Goal: Navigation & Orientation: Find specific page/section

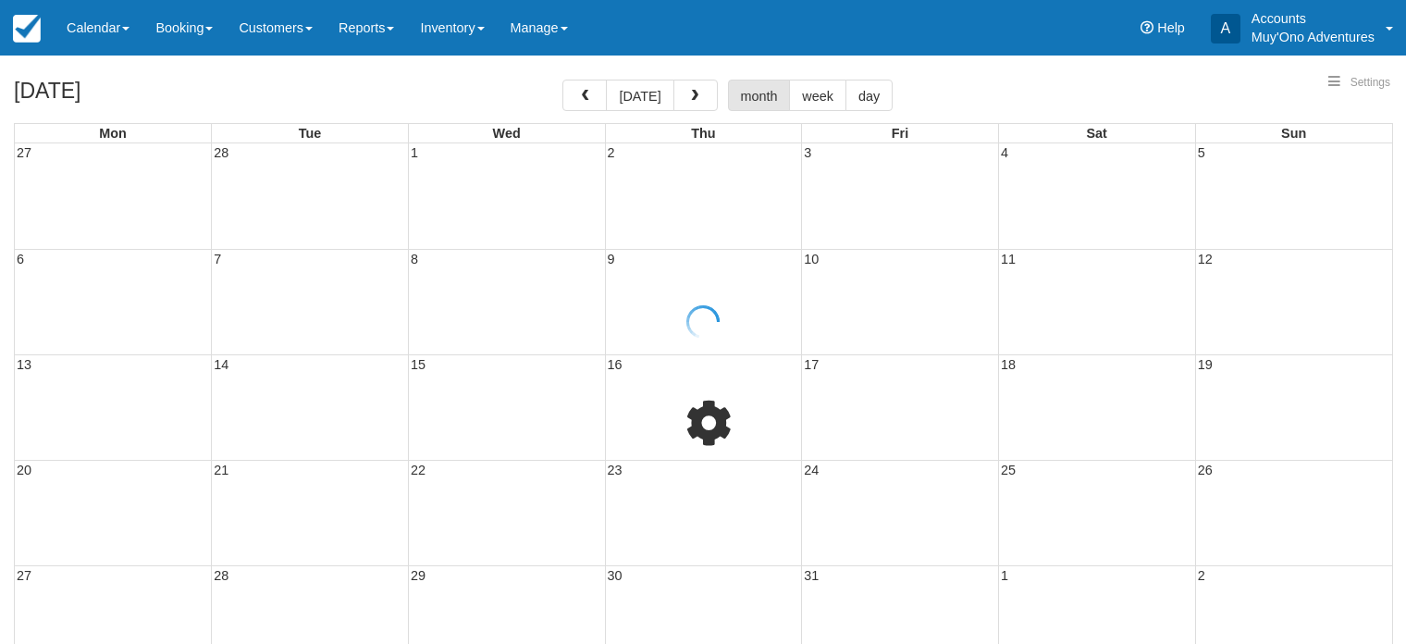
select select
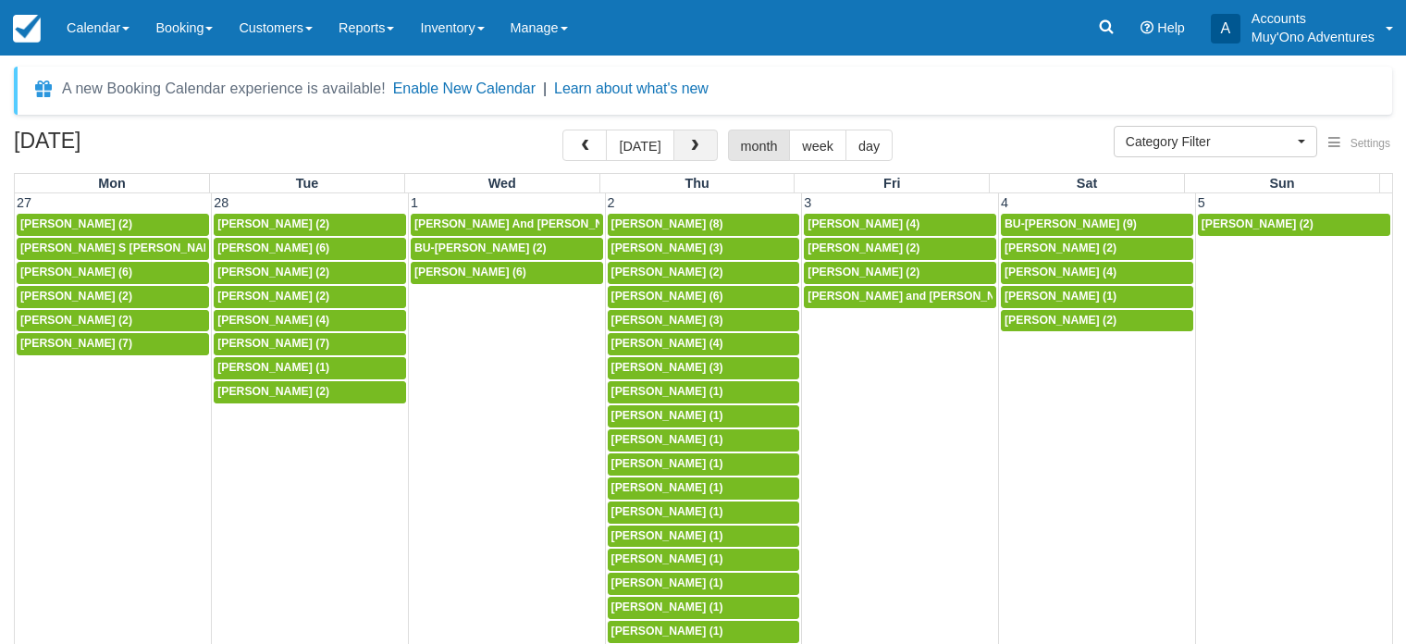
click at [689, 151] on span "button" at bounding box center [694, 146] width 13 height 13
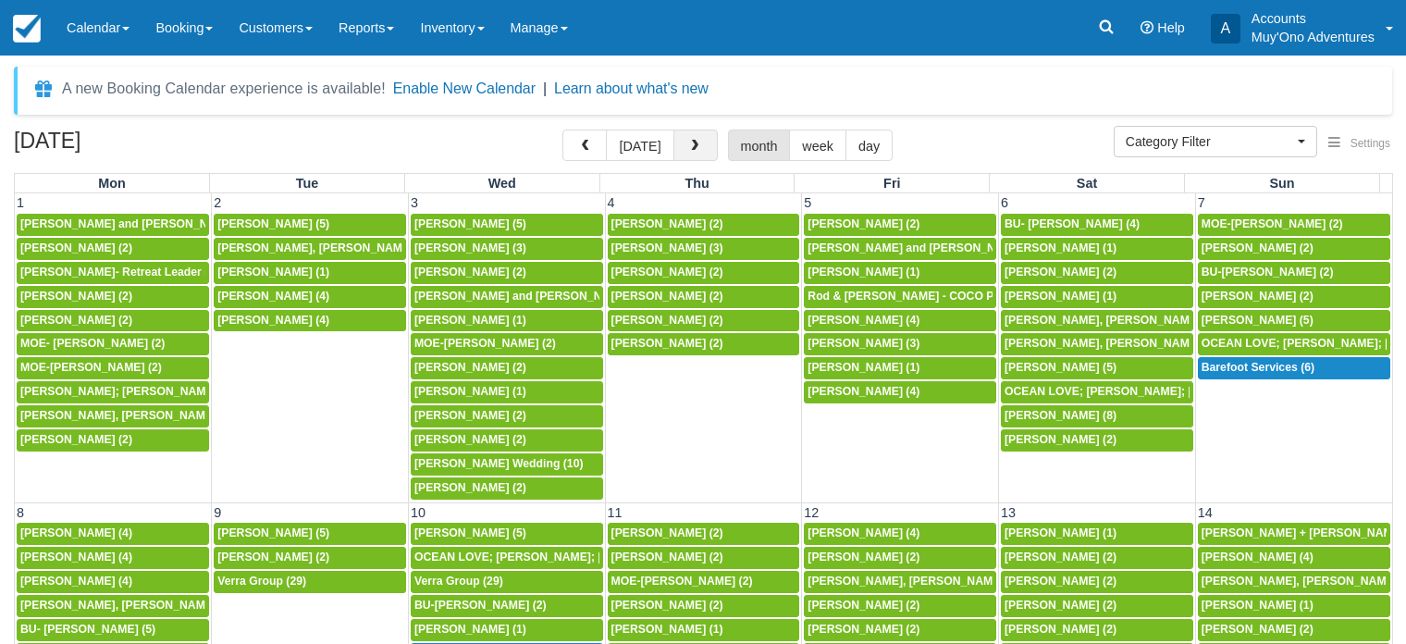
click at [688, 149] on span "button" at bounding box center [694, 146] width 13 height 13
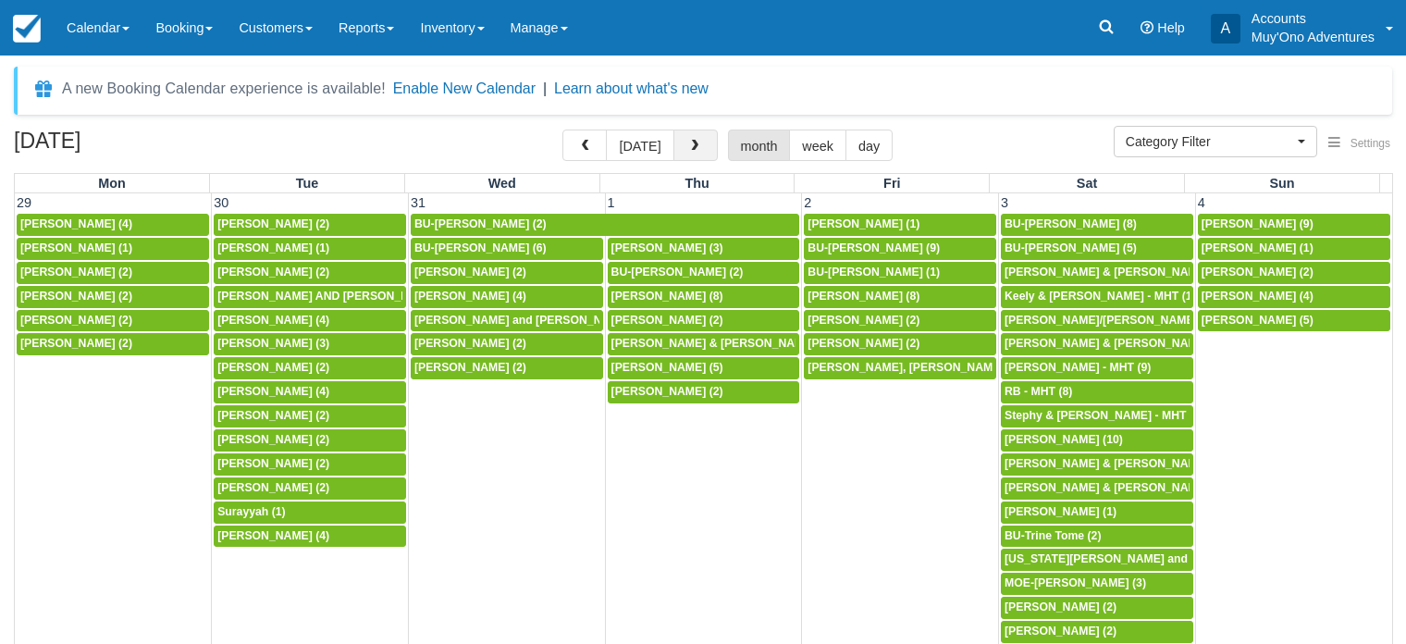
click at [688, 149] on span "button" at bounding box center [694, 146] width 13 height 13
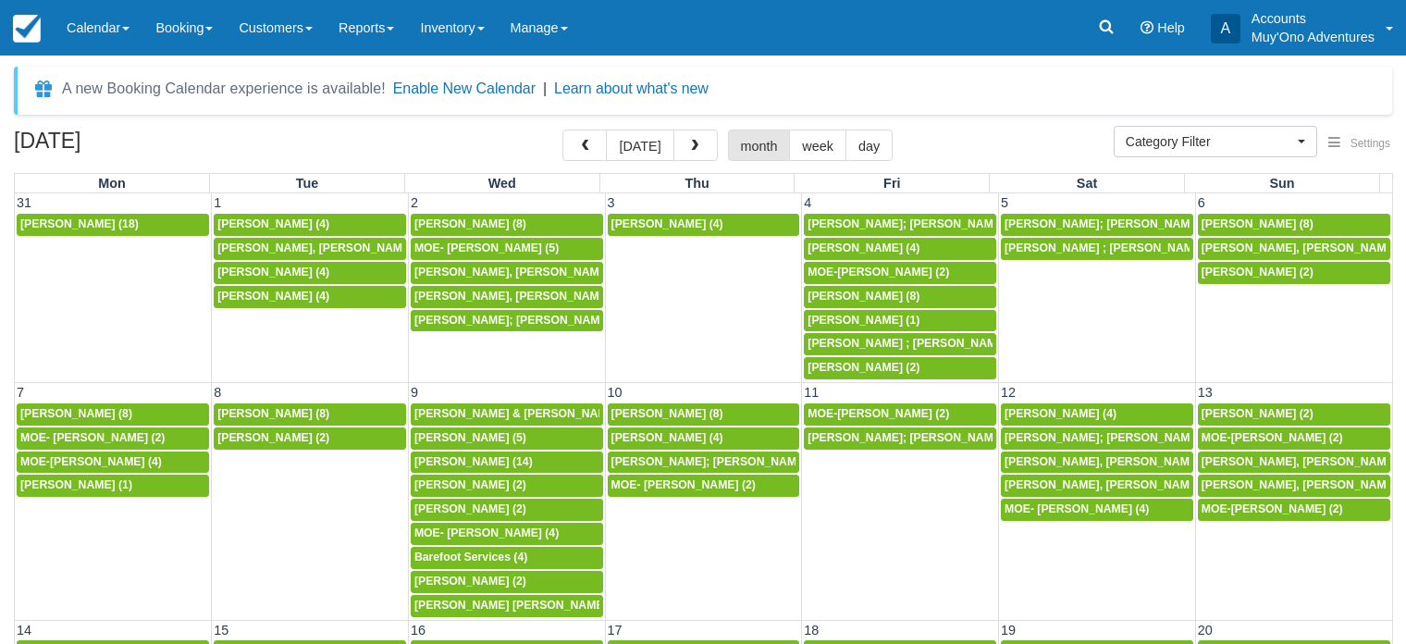
click at [688, 149] on span "button" at bounding box center [694, 146] width 13 height 13
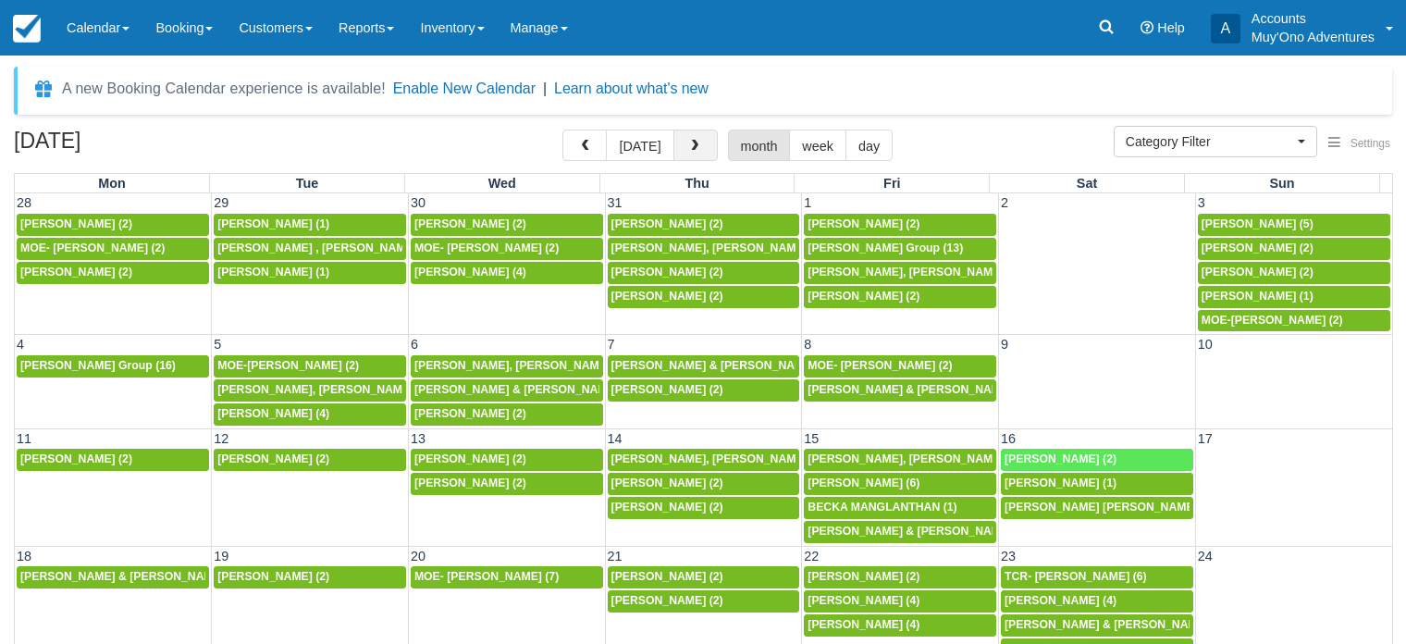
click at [691, 149] on span "button" at bounding box center [694, 146] width 13 height 13
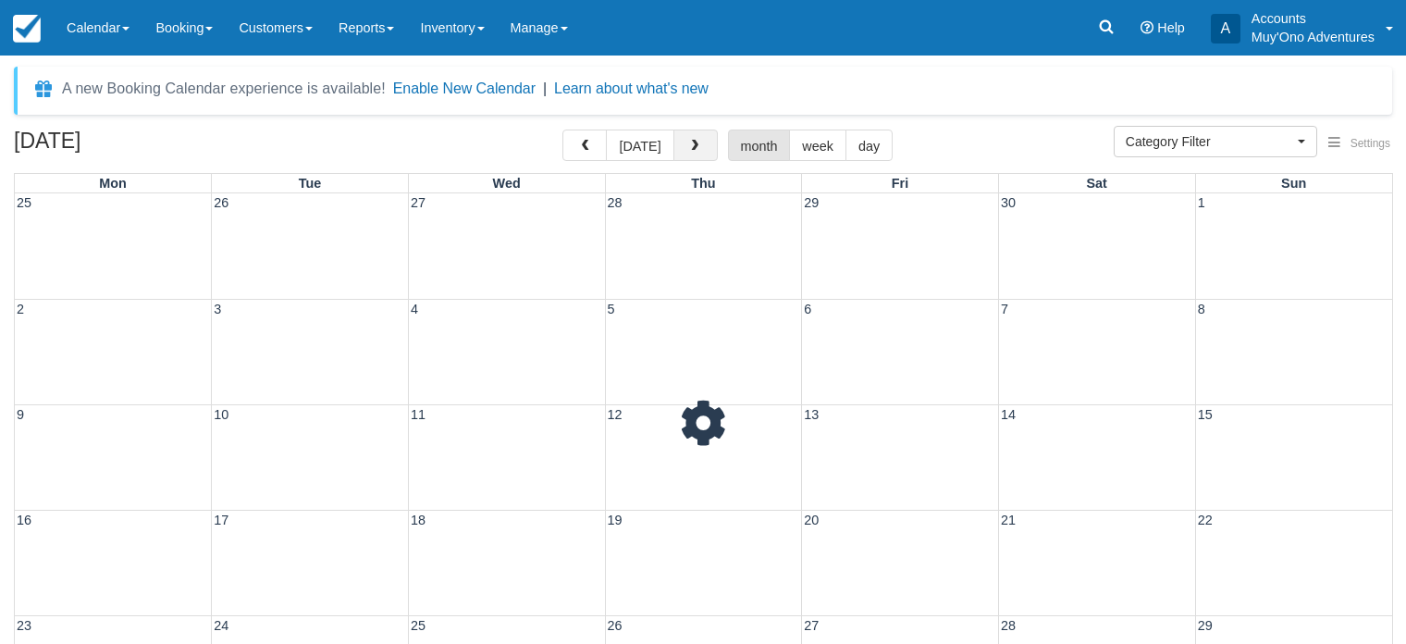
click at [691, 149] on span "button" at bounding box center [694, 146] width 13 height 13
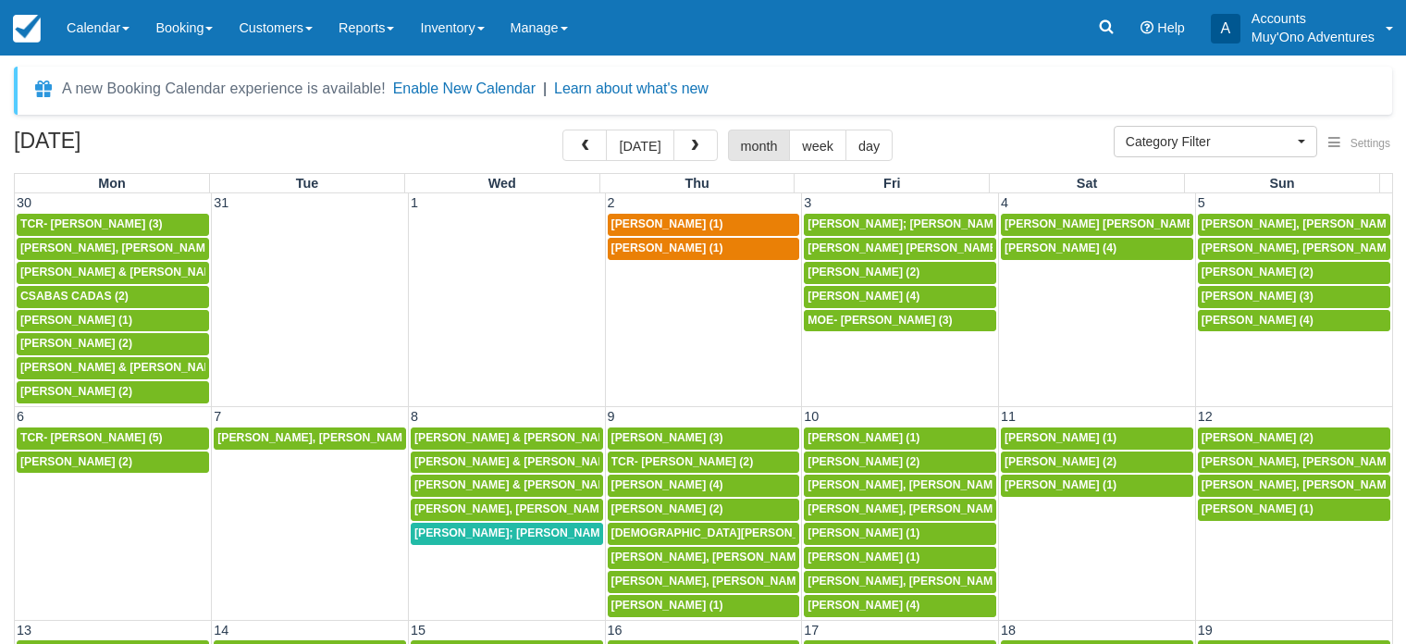
click at [691, 149] on span "button" at bounding box center [694, 146] width 13 height 13
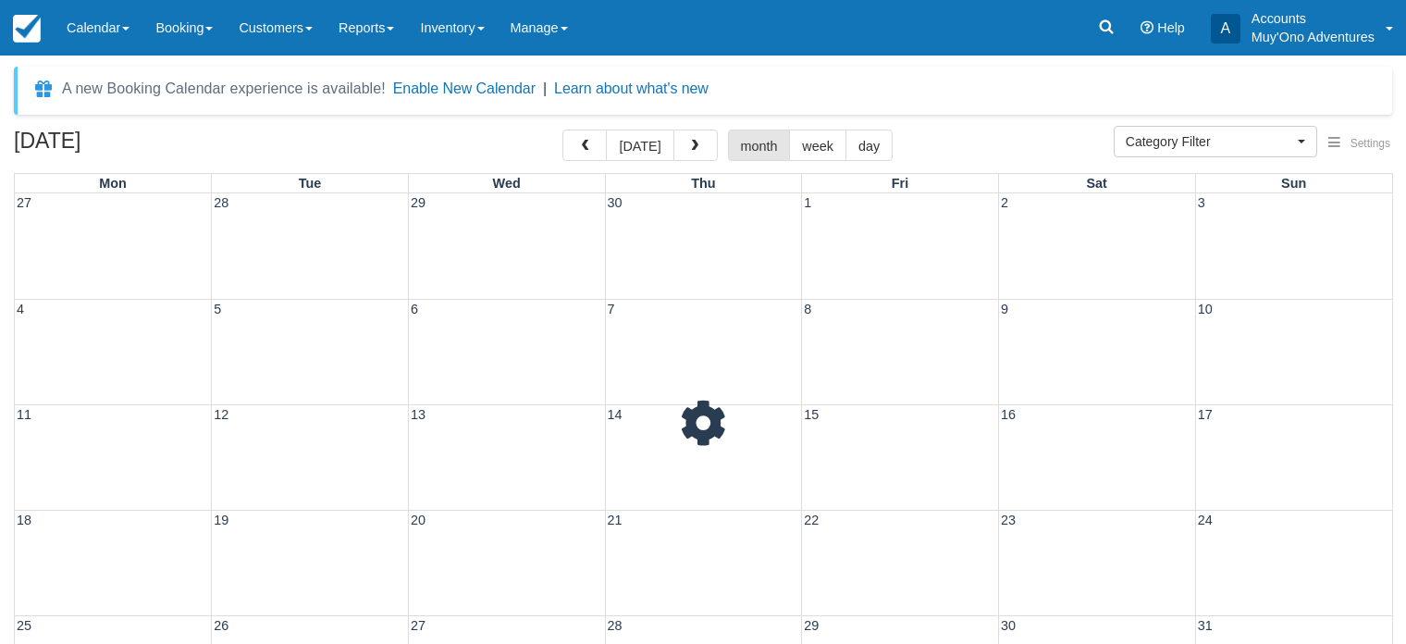
click at [691, 149] on span "button" at bounding box center [694, 146] width 13 height 13
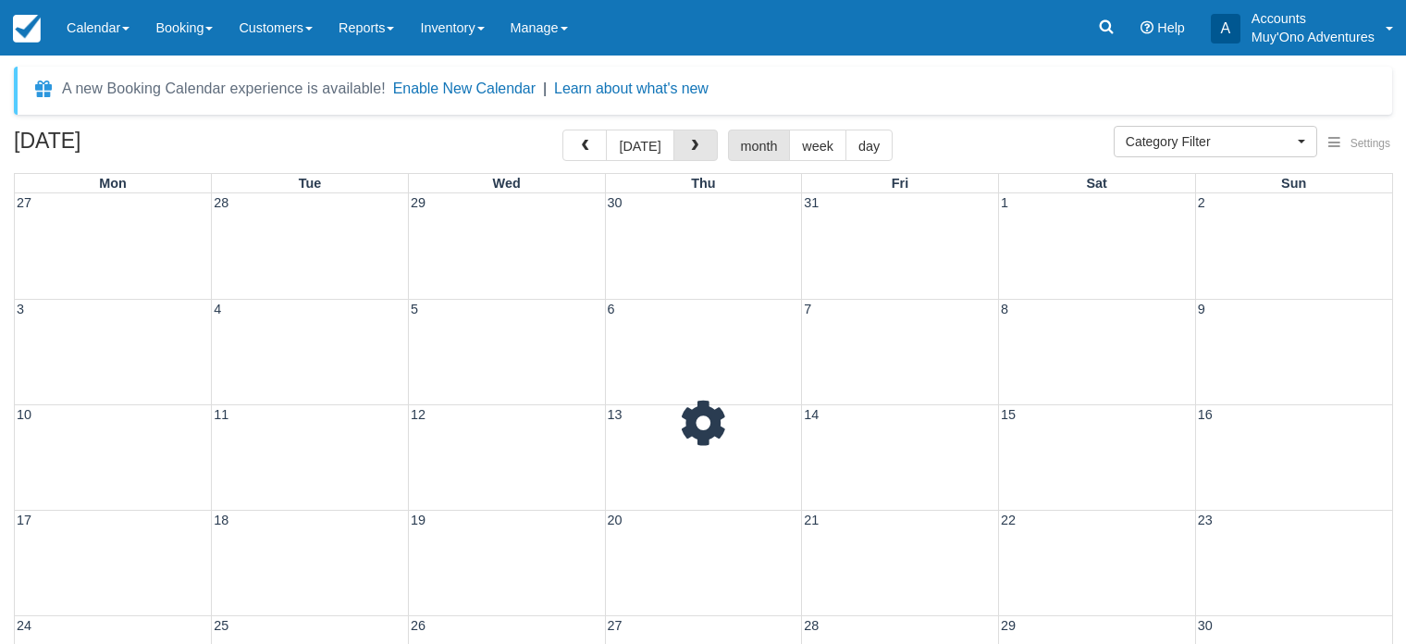
click at [691, 149] on span "button" at bounding box center [694, 146] width 13 height 13
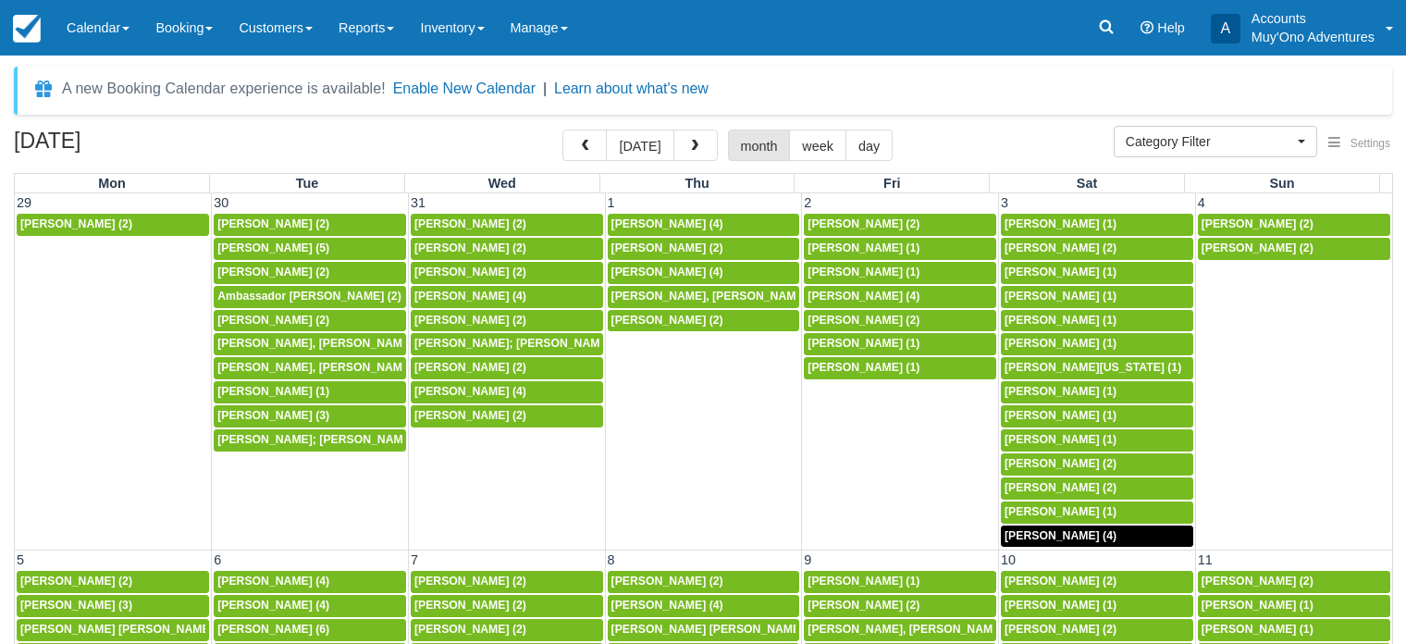
click at [691, 149] on span "button" at bounding box center [694, 146] width 13 height 13
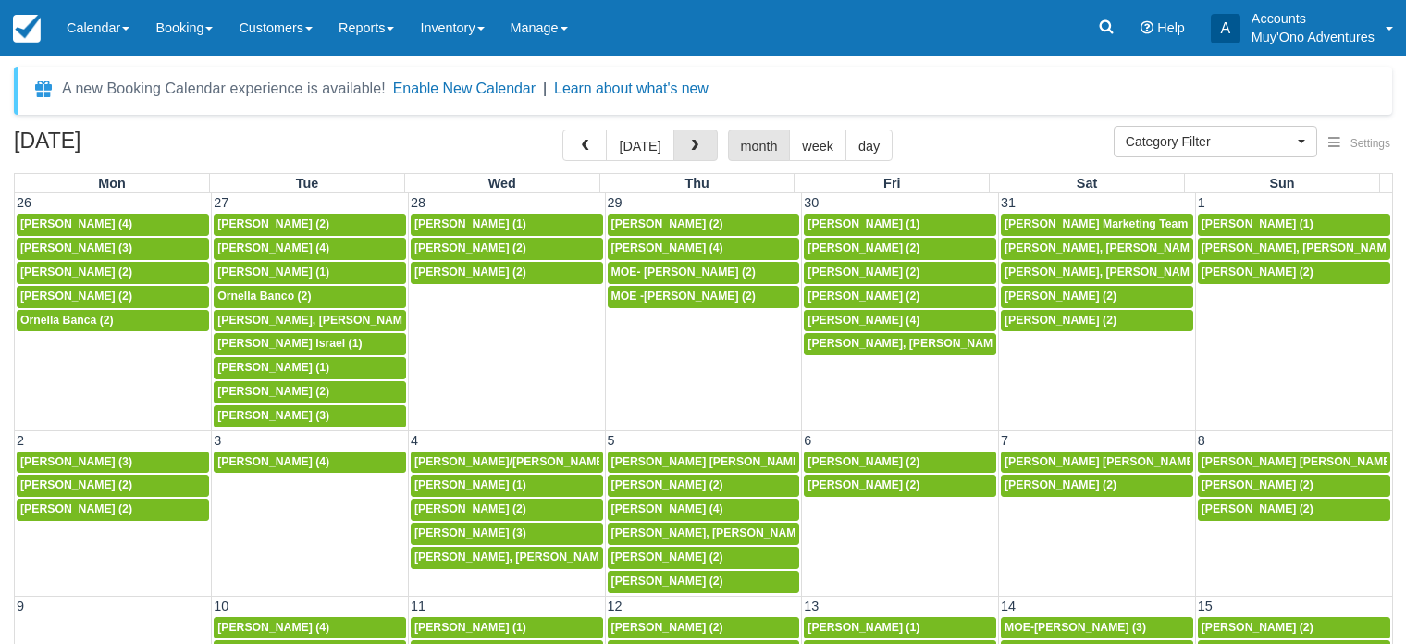
click at [691, 149] on span "button" at bounding box center [694, 146] width 13 height 13
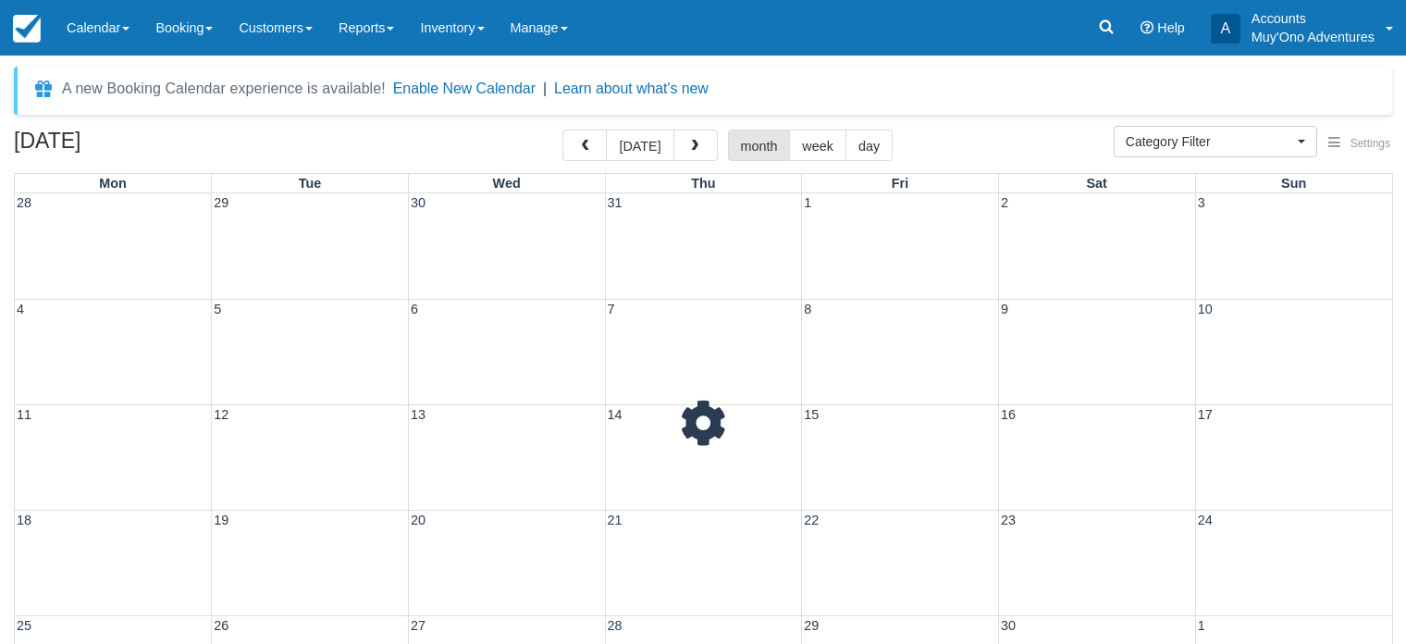
click at [691, 149] on span "button" at bounding box center [694, 146] width 13 height 13
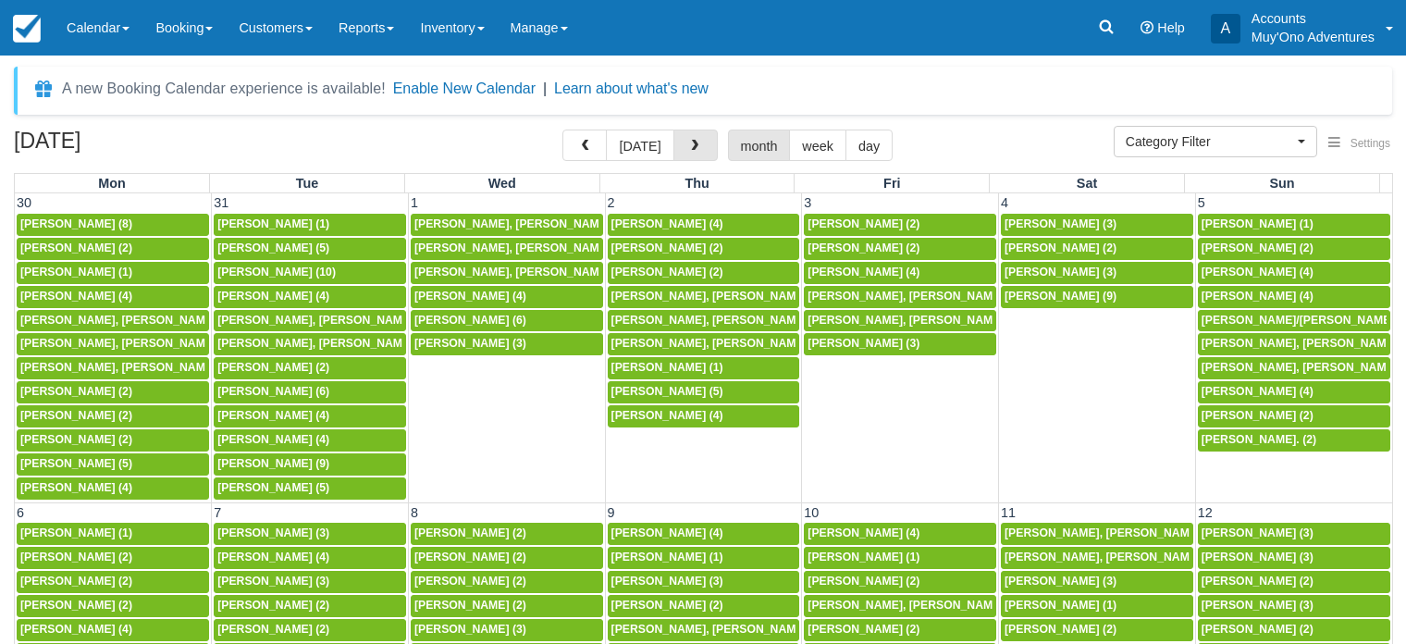
click at [691, 149] on span "button" at bounding box center [694, 146] width 13 height 13
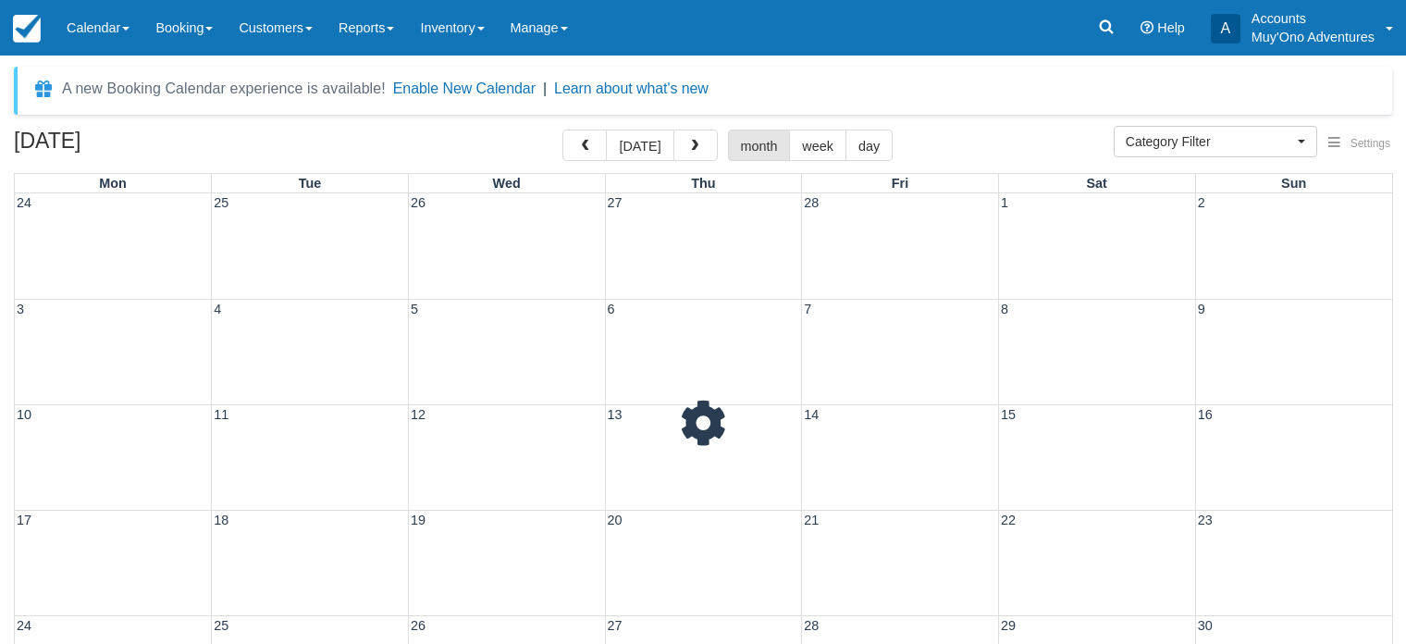
click at [691, 149] on span "button" at bounding box center [694, 146] width 13 height 13
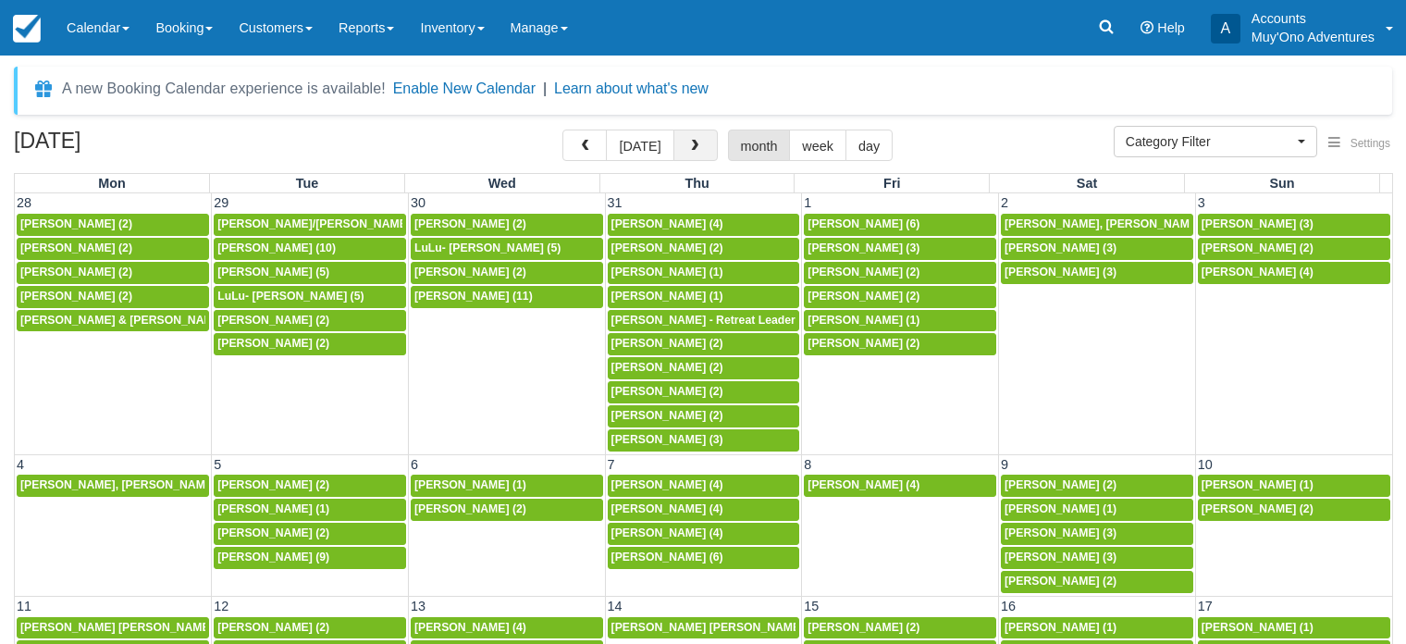
click at [693, 145] on span "button" at bounding box center [694, 146] width 13 height 13
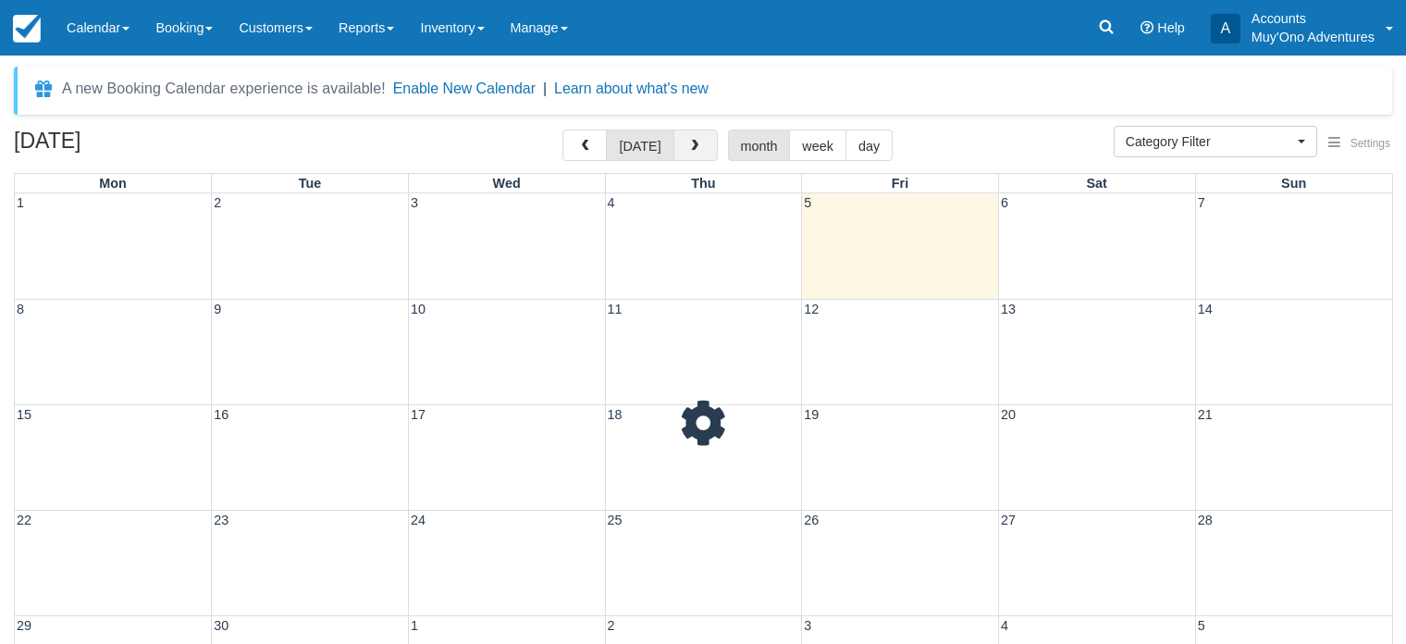
click at [693, 145] on span "button" at bounding box center [694, 146] width 13 height 13
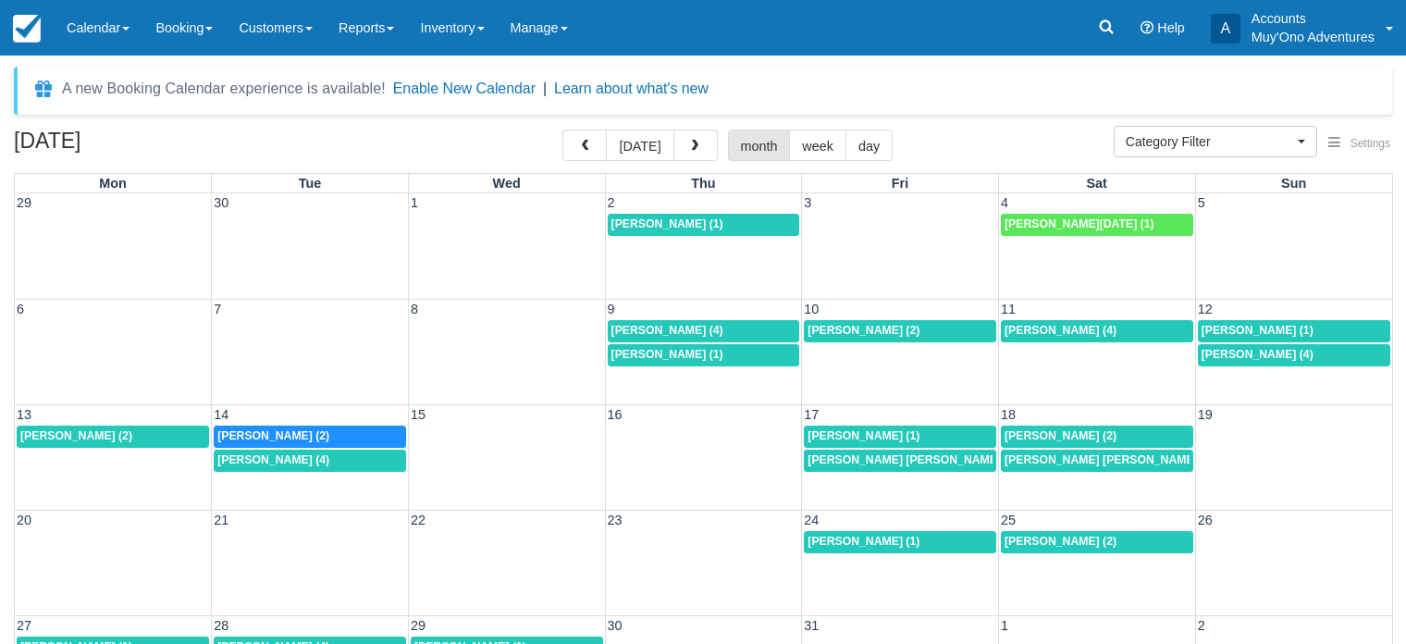
click at [383, 103] on div "A new Booking Calendar experience is available! Enable New Calendar | Learn abo…" at bounding box center [385, 91] width 647 height 26
click at [588, 148] on span "button" at bounding box center [584, 146] width 13 height 13
